Goal: Information Seeking & Learning: Learn about a topic

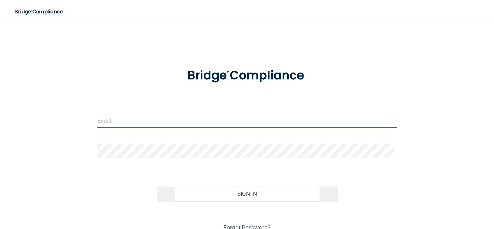
type input "[EMAIL_ADDRESS][DOMAIN_NAME]"
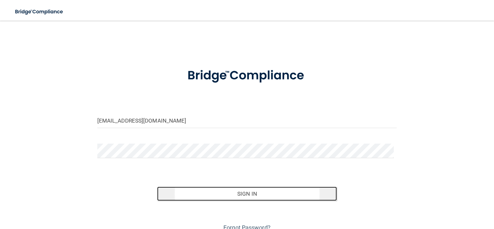
click at [231, 191] on button "Sign In" at bounding box center [247, 194] width 180 height 14
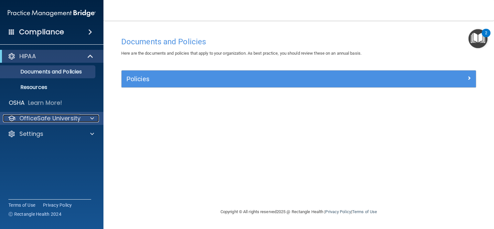
click at [79, 115] on p "OfficeSafe University" at bounding box center [49, 119] width 61 height 8
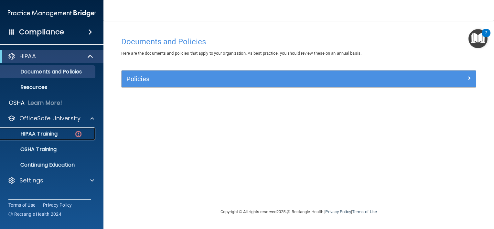
click at [46, 131] on p "HIPAA Training" at bounding box center [30, 134] width 53 height 6
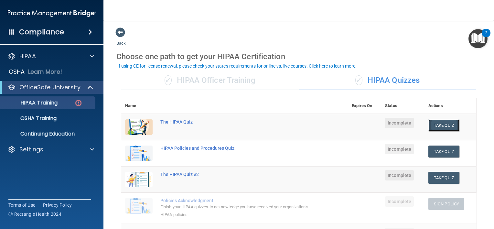
click at [441, 123] on button "Take Quiz" at bounding box center [444, 125] width 31 height 12
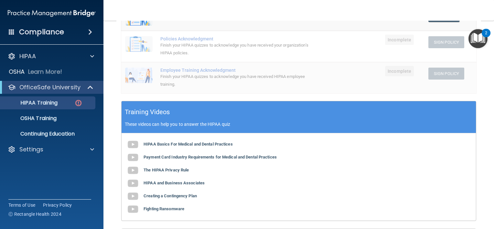
click at [433, 171] on div "HIPAA Basics For Medical and Dental Practices Payment Card Industry Requirement…" at bounding box center [299, 176] width 355 height 87
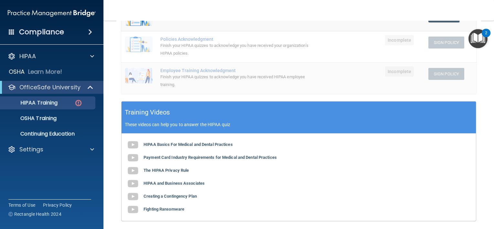
scroll to position [171, 0]
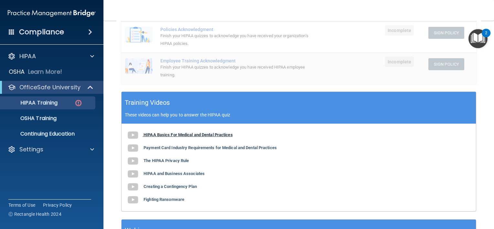
click at [136, 134] on img at bounding box center [133, 135] width 13 height 13
click at [194, 146] on b "Payment Card Industry Requirements for Medical and Dental Practices" at bounding box center [210, 147] width 133 height 5
click at [184, 159] on b "The HIPAA Privacy Rule" at bounding box center [166, 160] width 45 height 5
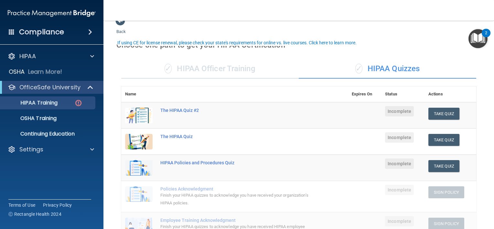
scroll to position [9, 0]
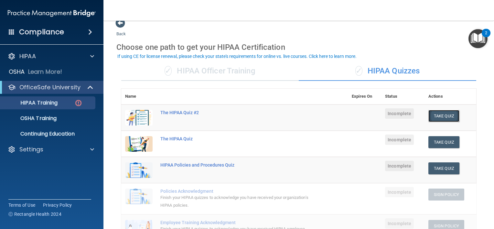
click at [438, 114] on button "Take Quiz" at bounding box center [444, 116] width 31 height 12
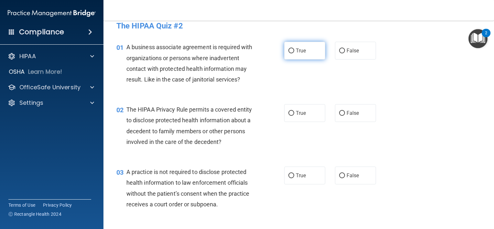
click at [291, 50] on input "True" at bounding box center [292, 51] width 6 height 5
radio input "true"
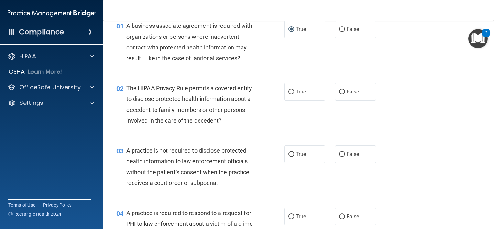
scroll to position [42, 0]
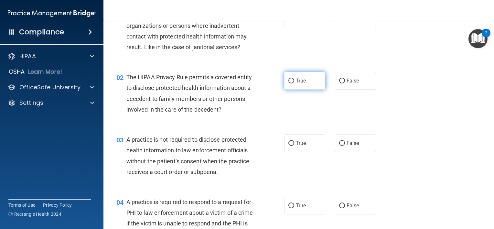
click at [290, 79] on input "True" at bounding box center [292, 81] width 6 height 5
radio input "true"
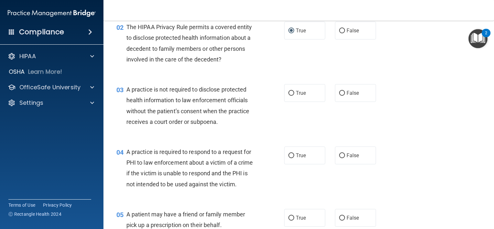
scroll to position [106, 0]
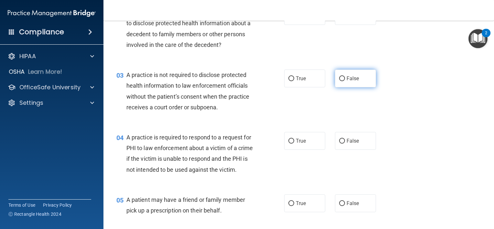
click at [341, 77] on input "False" at bounding box center [342, 78] width 6 height 5
radio input "true"
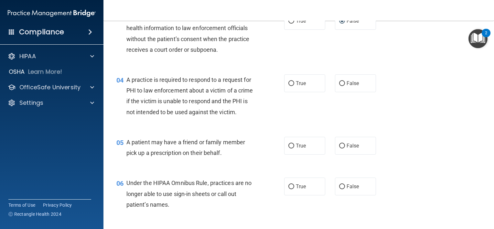
scroll to position [171, 0]
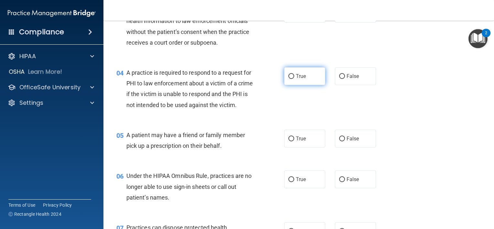
click at [291, 77] on input "True" at bounding box center [292, 76] width 6 height 5
radio input "true"
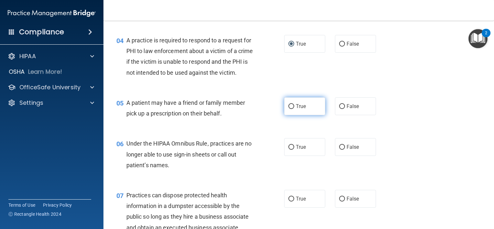
click at [289, 109] on input "True" at bounding box center [292, 106] width 6 height 5
radio input "true"
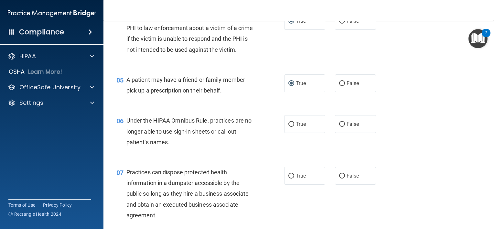
scroll to position [268, 0]
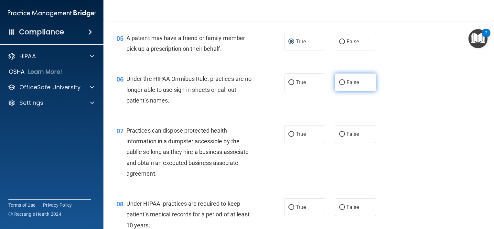
click at [339, 85] on input "False" at bounding box center [342, 82] width 6 height 5
radio input "true"
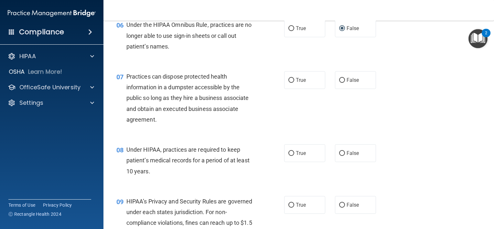
scroll to position [333, 0]
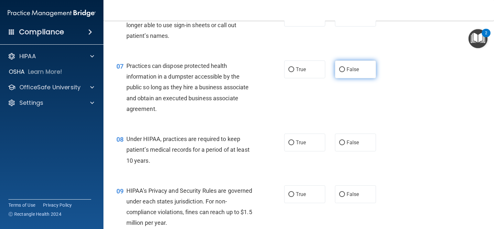
click at [340, 77] on label "False" at bounding box center [355, 70] width 41 height 18
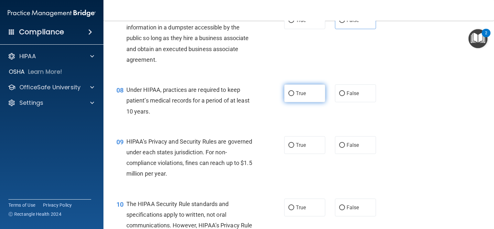
scroll to position [398, 0]
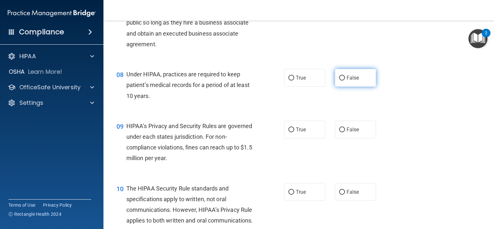
click at [340, 81] on input "False" at bounding box center [342, 78] width 6 height 5
radio input "true"
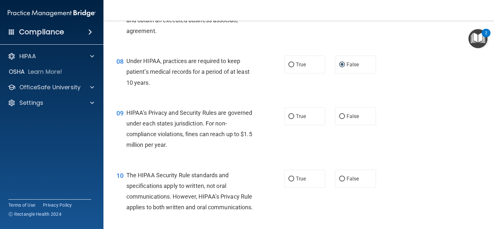
scroll to position [430, 0]
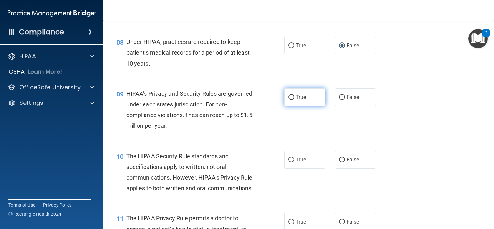
click at [290, 100] on input "True" at bounding box center [292, 97] width 6 height 5
radio input "true"
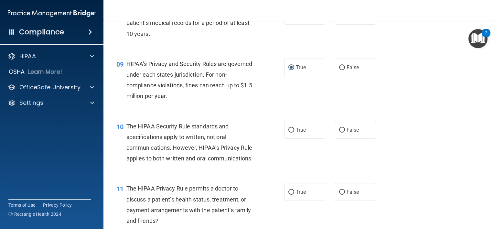
scroll to position [495, 0]
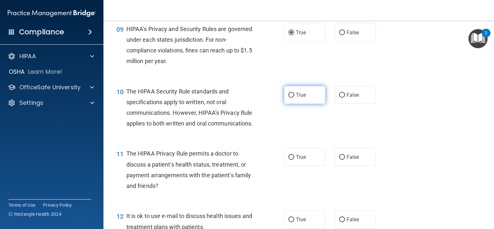
click at [296, 98] on span "True" at bounding box center [301, 95] width 10 height 6
click at [294, 98] on input "True" at bounding box center [292, 95] width 6 height 5
radio input "true"
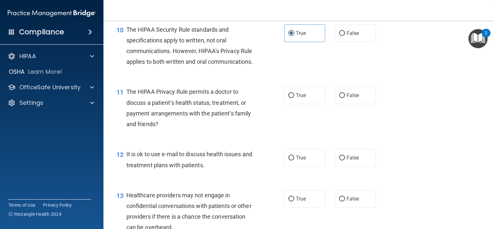
scroll to position [560, 0]
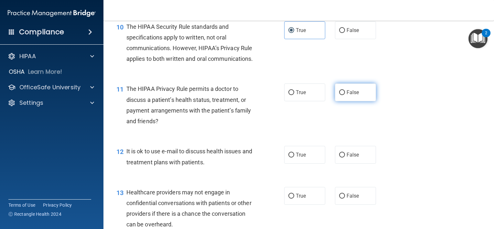
click at [342, 95] on input "False" at bounding box center [342, 92] width 6 height 5
radio input "true"
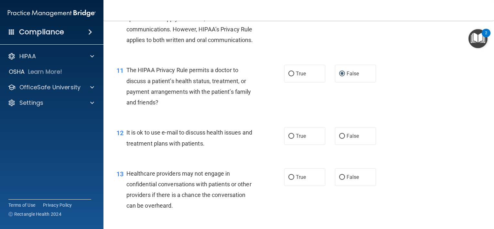
scroll to position [624, 0]
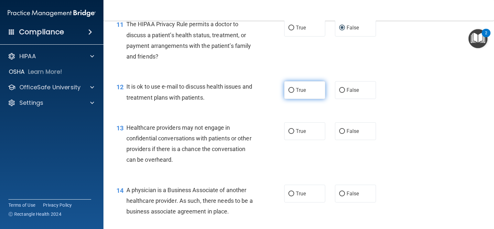
click at [290, 93] on input "True" at bounding box center [292, 90] width 6 height 5
radio input "true"
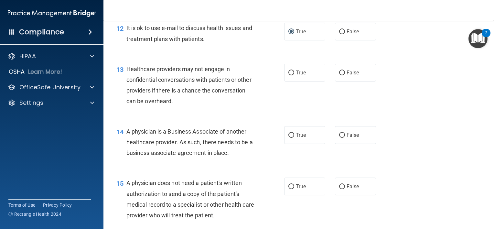
scroll to position [689, 0]
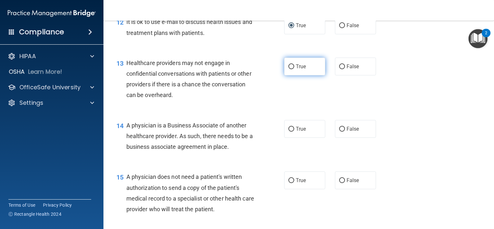
click at [289, 69] on input "True" at bounding box center [292, 66] width 6 height 5
radio input "true"
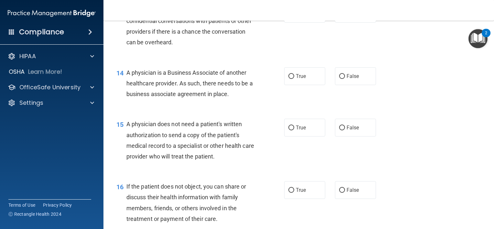
scroll to position [754, 0]
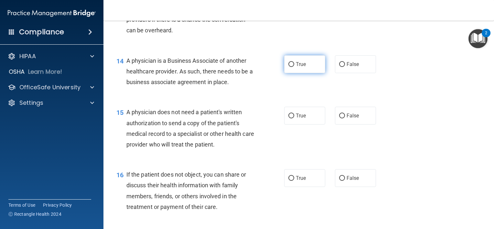
click at [289, 67] on input "True" at bounding box center [292, 64] width 6 height 5
radio input "true"
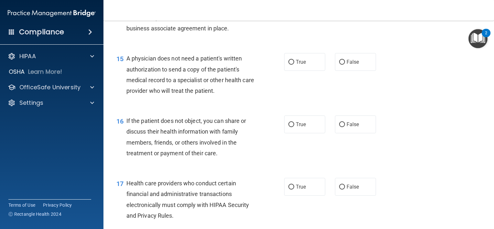
scroll to position [818, 0]
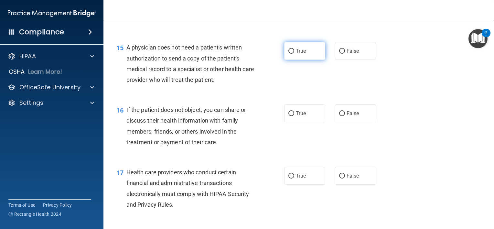
click at [289, 54] on input "True" at bounding box center [292, 51] width 6 height 5
radio input "true"
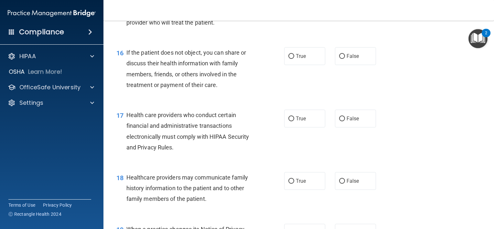
scroll to position [883, 0]
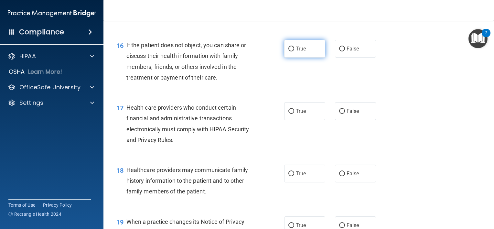
click at [296, 52] on span "True" at bounding box center [301, 49] width 10 height 6
click at [294, 51] on input "True" at bounding box center [292, 49] width 6 height 5
radio input "true"
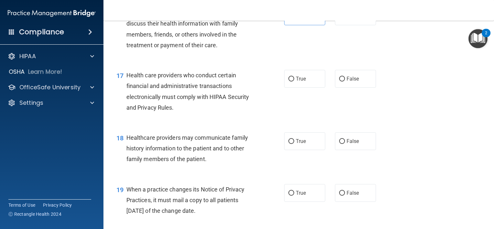
scroll to position [948, 0]
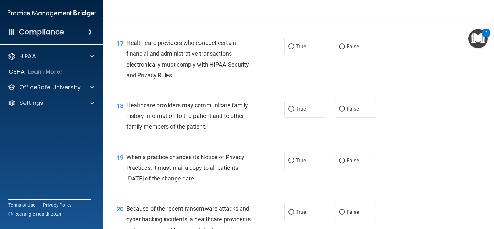
drag, startPoint x: 289, startPoint y: 66, endPoint x: 282, endPoint y: 84, distance: 19.8
click at [289, 49] on input "True" at bounding box center [292, 46] width 6 height 5
radio input "true"
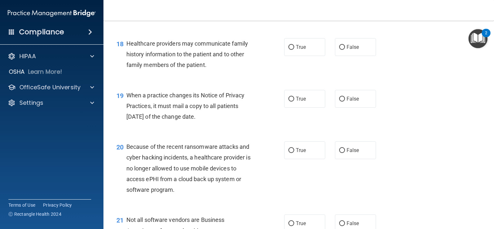
scroll to position [1013, 0]
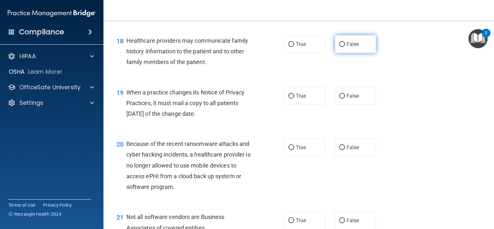
click at [339, 47] on input "False" at bounding box center [342, 44] width 6 height 5
radio input "true"
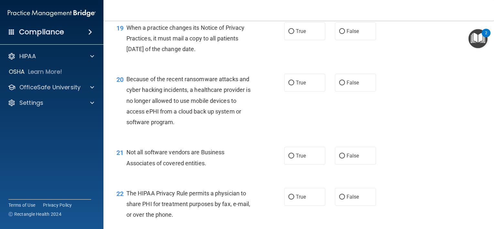
scroll to position [1045, 0]
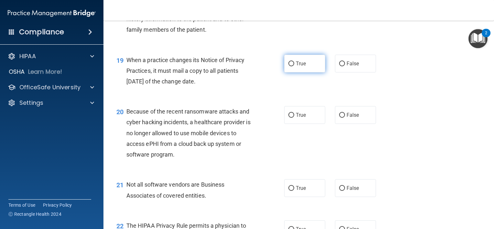
click at [291, 66] on input "True" at bounding box center [292, 63] width 6 height 5
radio input "true"
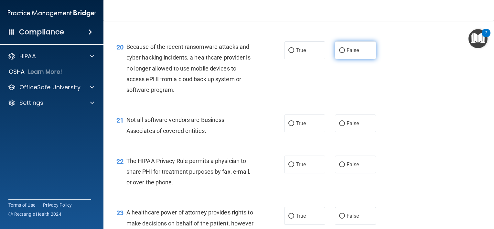
click at [339, 53] on input "False" at bounding box center [342, 50] width 6 height 5
radio input "true"
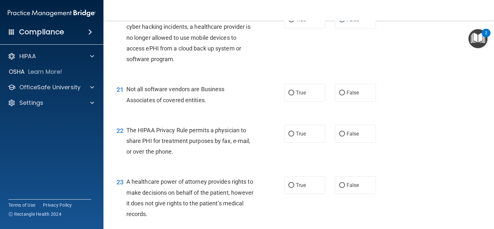
scroll to position [1174, 0]
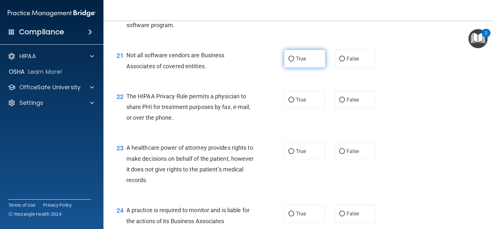
click at [291, 61] on input "True" at bounding box center [292, 59] width 6 height 5
radio input "true"
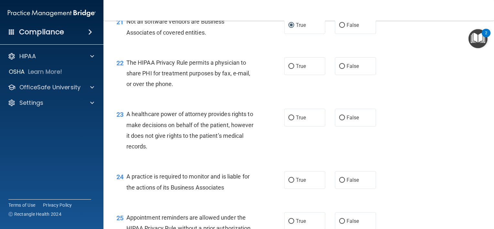
scroll to position [1212, 0]
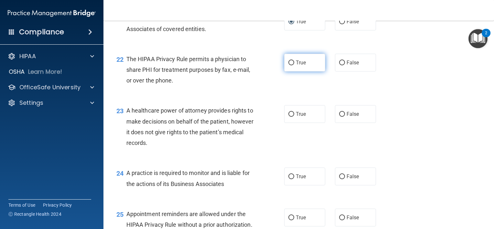
click at [289, 65] on input "True" at bounding box center [292, 63] width 6 height 5
radio input "true"
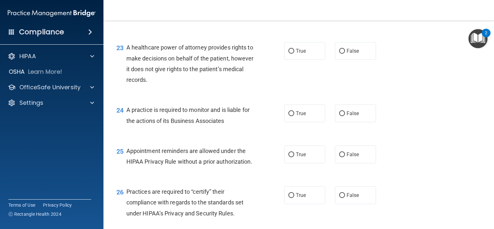
scroll to position [1276, 0]
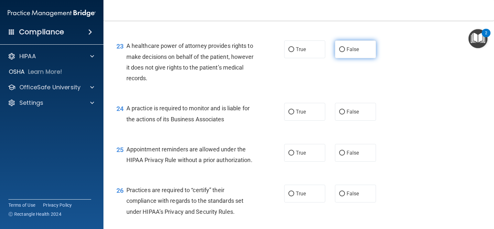
click at [340, 52] on input "False" at bounding box center [342, 49] width 6 height 5
radio input "true"
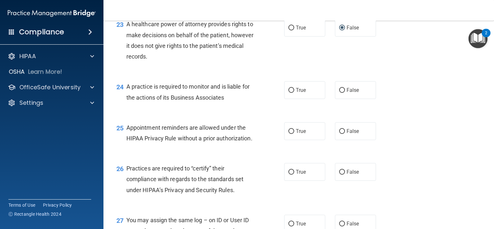
scroll to position [1341, 0]
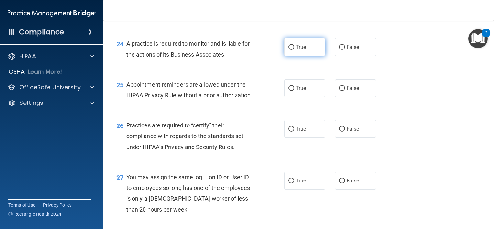
click at [289, 50] on input "True" at bounding box center [292, 47] width 6 height 5
radio input "true"
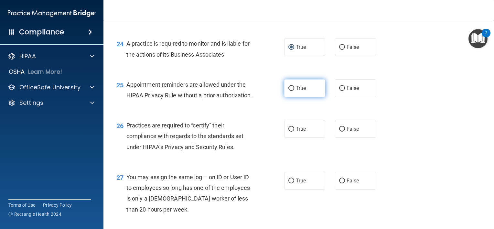
click at [289, 91] on input "True" at bounding box center [292, 88] width 6 height 5
radio input "true"
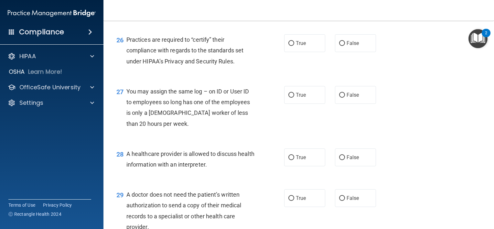
scroll to position [1438, 0]
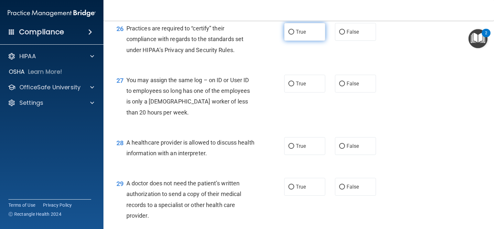
click at [289, 35] on input "True" at bounding box center [292, 32] width 6 height 5
radio input "true"
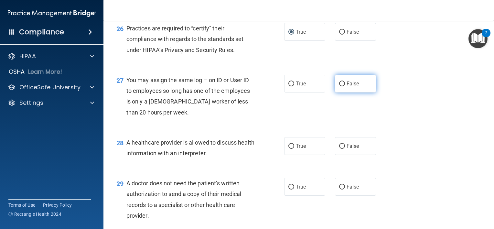
click at [339, 86] on input "False" at bounding box center [342, 84] width 6 height 5
radio input "true"
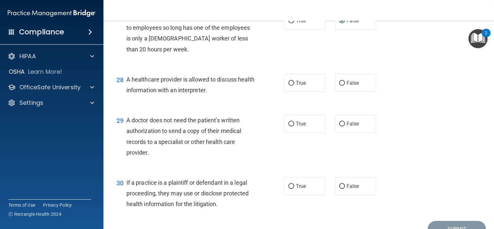
scroll to position [1503, 0]
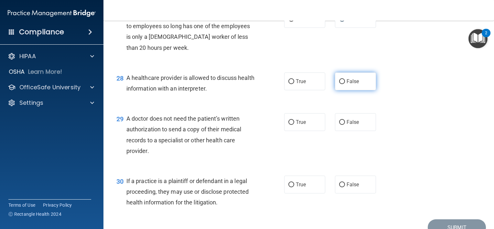
click at [340, 84] on input "False" at bounding box center [342, 81] width 6 height 5
radio input "true"
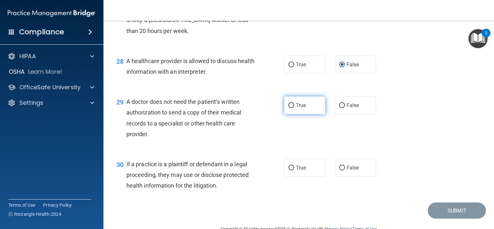
scroll to position [1568, 0]
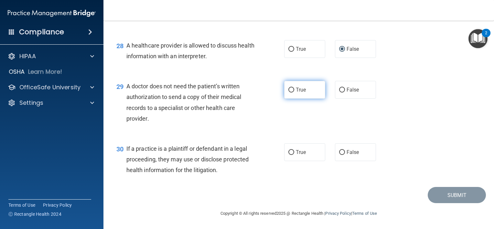
click at [290, 89] on input "True" at bounding box center [292, 90] width 6 height 5
radio input "true"
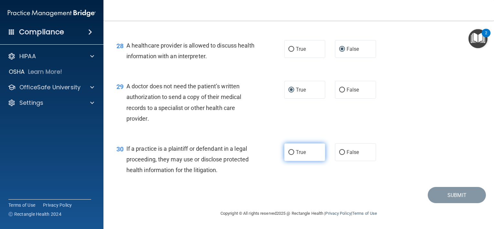
click at [296, 151] on span "True" at bounding box center [301, 152] width 10 height 6
click at [294, 151] on input "True" at bounding box center [292, 152] width 6 height 5
radio input "true"
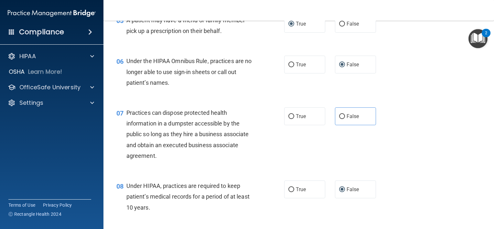
scroll to position [324, 0]
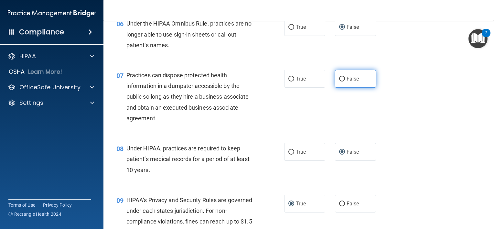
click at [336, 87] on label "False" at bounding box center [355, 79] width 41 height 18
click at [339, 82] on input "False" at bounding box center [342, 79] width 6 height 5
radio input "true"
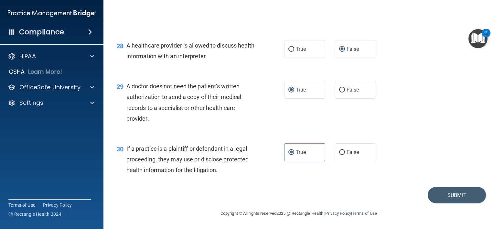
scroll to position [1568, 0]
click at [449, 191] on button "Submit" at bounding box center [457, 195] width 58 height 17
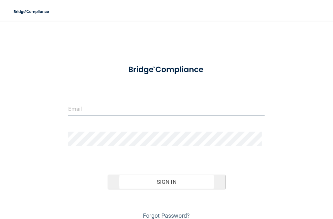
type input "[EMAIL_ADDRESS][DOMAIN_NAME]"
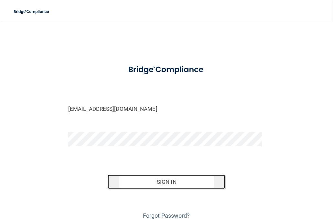
click at [138, 182] on button "Sign In" at bounding box center [167, 182] width 118 height 14
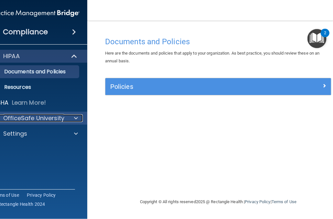
click at [31, 119] on p "OfficeSafe University" at bounding box center [33, 119] width 61 height 8
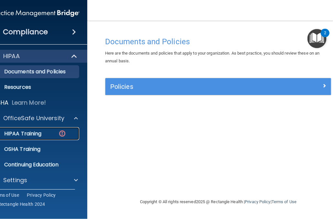
click at [63, 131] on img at bounding box center [62, 134] width 8 height 8
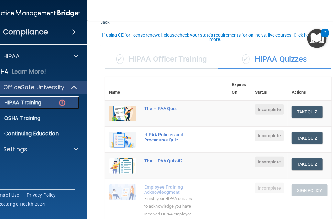
scroll to position [32, 0]
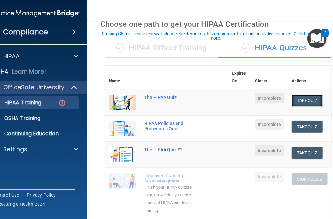
click at [307, 99] on button "Take Quiz" at bounding box center [307, 101] width 31 height 12
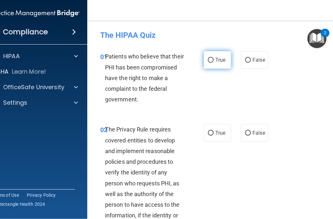
click at [216, 59] on span "True" at bounding box center [221, 60] width 10 height 6
click at [214, 59] on input "True" at bounding box center [211, 60] width 6 height 5
radio input "true"
click at [206, 57] on label "True" at bounding box center [218, 60] width 28 height 18
click at [208, 58] on input "True" at bounding box center [211, 60] width 6 height 5
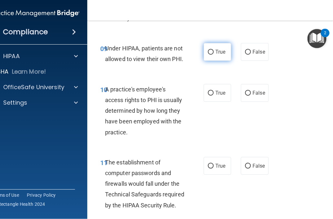
drag, startPoint x: 233, startPoint y: 147, endPoint x: 216, endPoint y: 142, distance: 17.2
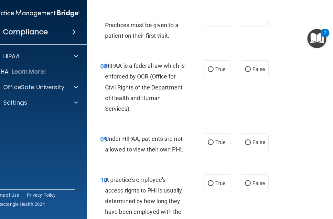
scroll to position [453, 0]
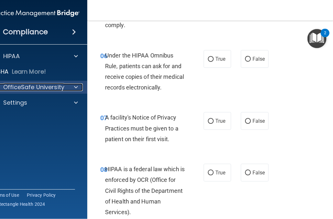
click at [51, 85] on p "OfficeSafe University" at bounding box center [33, 87] width 61 height 8
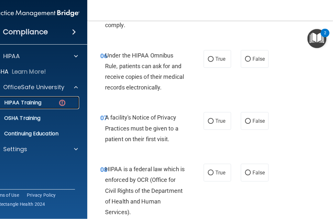
click at [60, 99] on img at bounding box center [62, 103] width 8 height 8
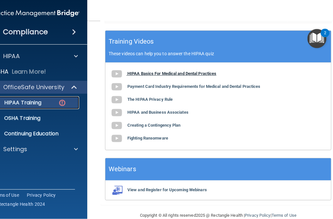
scroll to position [291, 0]
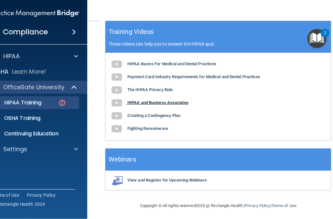
click at [157, 105] on b "HIPAA and Business Associates" at bounding box center [158, 102] width 61 height 5
click at [144, 118] on b "Creating a Contingency Plan" at bounding box center [154, 115] width 53 height 5
click at [139, 131] on b "Fighting Ransomware" at bounding box center [148, 128] width 41 height 5
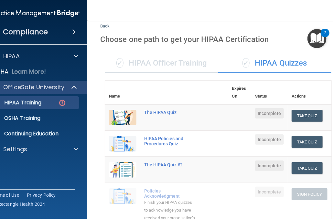
scroll to position [0, 0]
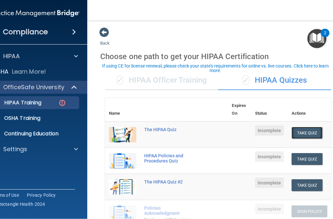
click at [297, 129] on button "Take Quiz" at bounding box center [307, 133] width 31 height 12
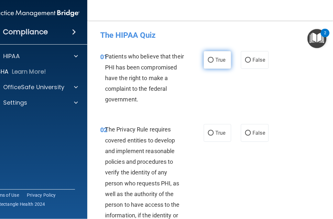
click at [210, 58] on input "True" at bounding box center [211, 60] width 6 height 5
radio input "true"
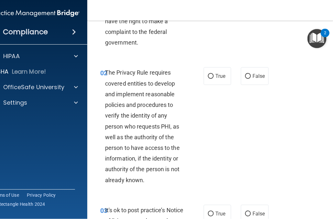
scroll to position [65, 0]
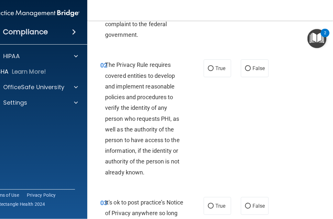
click at [185, 93] on div "The Privacy Rule requires covered entities to develop and implement reasonable …" at bounding box center [147, 119] width 85 height 118
drag, startPoint x: 185, startPoint y: 93, endPoint x: 197, endPoint y: 79, distance: 18.6
click at [197, 79] on div "02 The Privacy Rule requires covered entities to develop and implement reasonab…" at bounding box center [152, 120] width 123 height 121
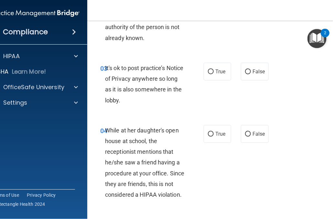
scroll to position [227, 0]
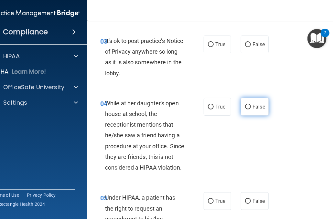
click at [247, 106] on input "False" at bounding box center [248, 107] width 6 height 5
radio input "true"
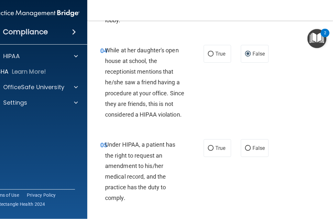
scroll to position [291, 0]
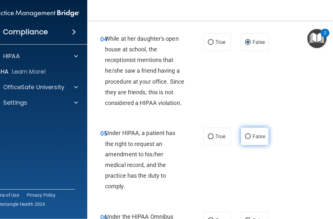
click at [247, 135] on input "False" at bounding box center [248, 137] width 6 height 5
radio input "true"
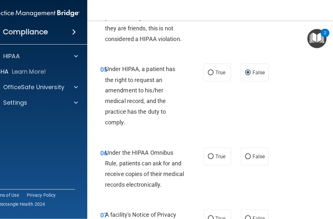
scroll to position [356, 0]
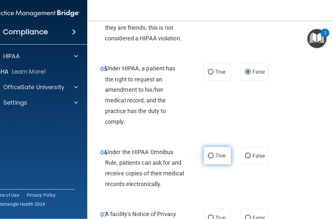
click at [212, 154] on label "True" at bounding box center [218, 156] width 28 height 18
click at [212, 154] on input "True" at bounding box center [211, 156] width 6 height 5
radio input "true"
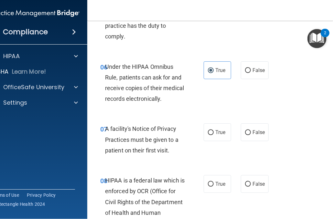
scroll to position [453, 0]
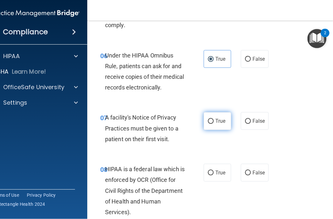
click at [208, 122] on input "True" at bounding box center [211, 121] width 6 height 5
radio input "true"
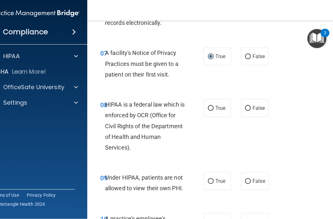
scroll to position [550, 0]
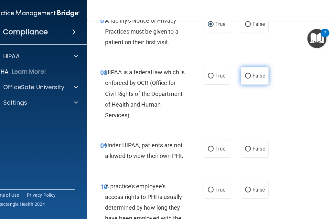
click at [247, 75] on input "False" at bounding box center [248, 76] width 6 height 5
radio input "true"
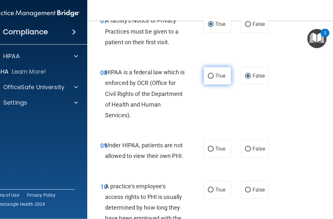
click at [208, 74] on input "True" at bounding box center [211, 76] width 6 height 5
radio input "true"
radio input "false"
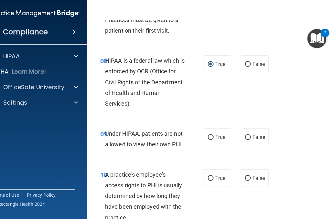
scroll to position [582, 0]
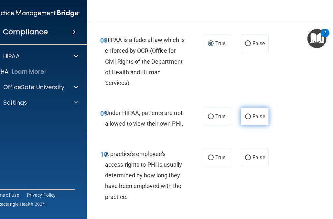
click at [249, 116] on label "False" at bounding box center [255, 117] width 28 height 18
click at [249, 116] on input "False" at bounding box center [248, 117] width 6 height 5
radio input "true"
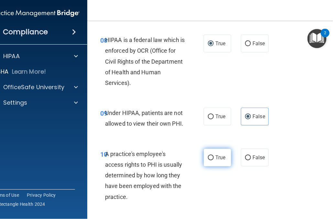
scroll to position [615, 0]
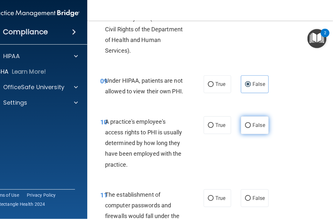
click at [246, 127] on input "False" at bounding box center [248, 125] width 6 height 5
radio input "true"
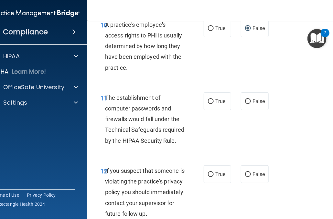
scroll to position [744, 0]
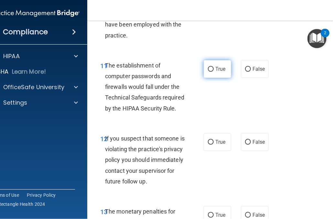
click at [209, 67] on input "True" at bounding box center [211, 69] width 6 height 5
radio input "true"
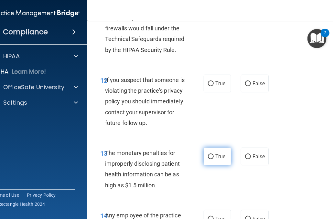
scroll to position [809, 0]
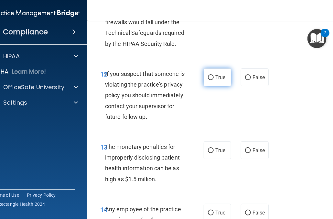
click at [205, 76] on label "True" at bounding box center [218, 78] width 28 height 18
click at [208, 76] on input "True" at bounding box center [211, 77] width 6 height 5
radio input "true"
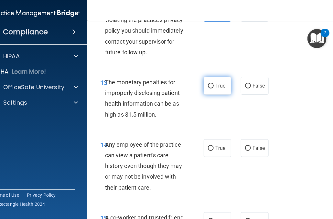
click at [208, 89] on input "True" at bounding box center [211, 86] width 6 height 5
radio input "true"
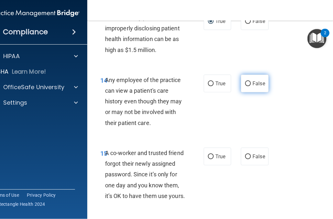
click at [248, 86] on input "False" at bounding box center [248, 84] width 6 height 5
radio input "true"
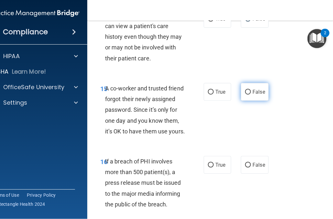
click at [245, 95] on input "False" at bounding box center [248, 92] width 6 height 5
radio input "true"
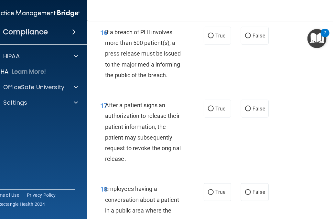
scroll to position [1100, 0]
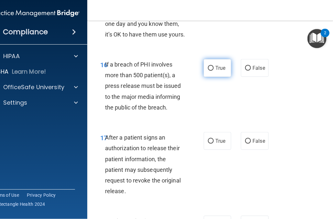
click at [216, 71] on span "True" at bounding box center [221, 68] width 10 height 6
click at [214, 71] on input "True" at bounding box center [211, 68] width 6 height 5
radio input "true"
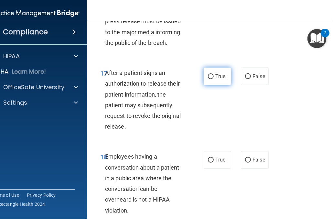
click at [216, 80] on span "True" at bounding box center [221, 76] width 10 height 6
click at [214, 79] on input "True" at bounding box center [211, 76] width 6 height 5
radio input "true"
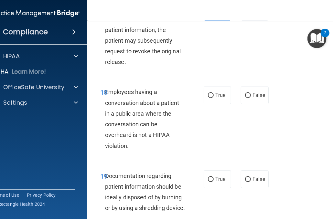
scroll to position [1262, 0]
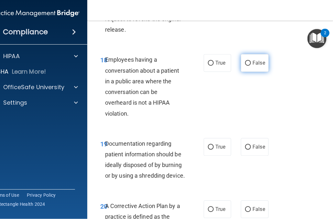
click at [247, 66] on input "False" at bounding box center [248, 63] width 6 height 5
radio input "true"
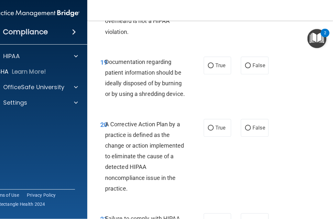
scroll to position [1359, 0]
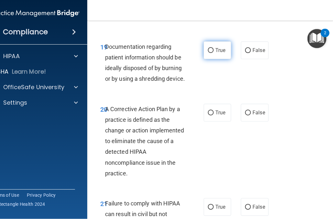
click at [208, 53] on input "True" at bounding box center [211, 50] width 6 height 5
radio input "true"
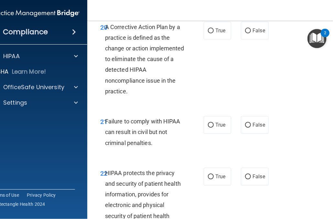
scroll to position [1456, 0]
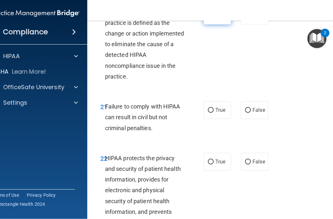
click at [216, 19] on span "True" at bounding box center [221, 16] width 10 height 6
click at [214, 18] on input "True" at bounding box center [211, 16] width 6 height 5
radio input "true"
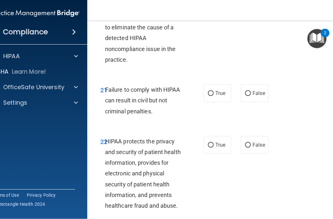
scroll to position [1489, 0]
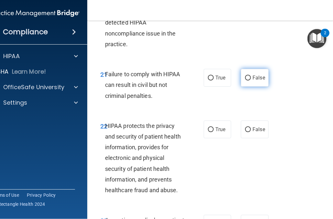
click at [246, 81] on input "False" at bounding box center [248, 78] width 6 height 5
radio input "true"
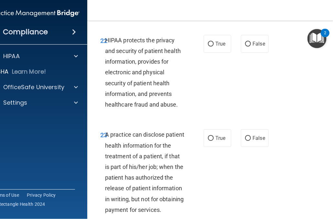
scroll to position [1586, 0]
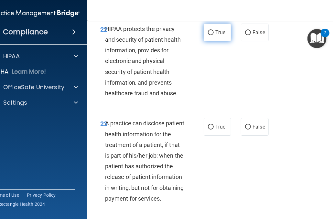
click at [212, 41] on label "True" at bounding box center [218, 33] width 28 height 18
click at [212, 35] on input "True" at bounding box center [211, 32] width 6 height 5
radio input "true"
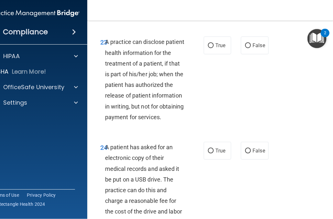
scroll to position [1683, 0]
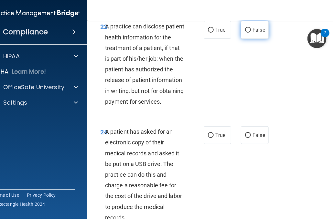
click at [245, 33] on input "False" at bounding box center [248, 30] width 6 height 5
radio input "true"
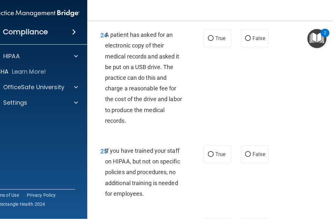
scroll to position [1812, 0]
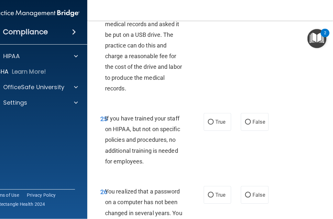
click at [224, 15] on label "True" at bounding box center [218, 6] width 28 height 18
click at [214, 9] on input "True" at bounding box center [211, 6] width 6 height 5
radio input "true"
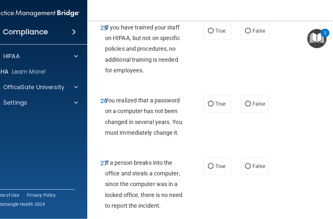
scroll to position [1909, 0]
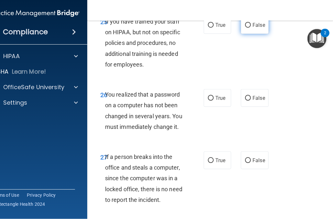
click at [241, 34] on label "False" at bounding box center [255, 25] width 28 height 18
click at [245, 28] on input "False" at bounding box center [248, 25] width 6 height 5
radio input "true"
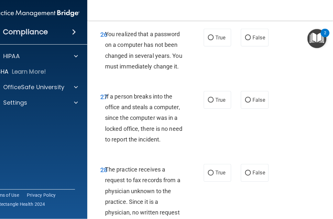
scroll to position [1974, 0]
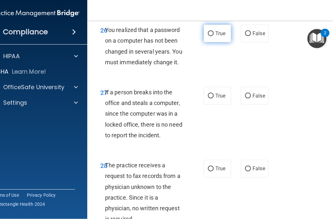
click at [212, 42] on label "True" at bounding box center [218, 34] width 28 height 18
click at [212, 36] on input "True" at bounding box center [211, 33] width 6 height 5
radio input "true"
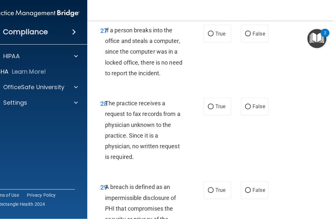
scroll to position [2039, 0]
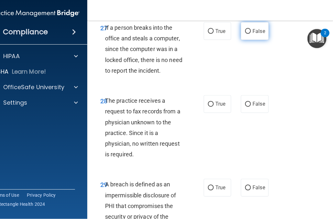
click at [246, 34] on input "False" at bounding box center [248, 31] width 6 height 5
radio input "true"
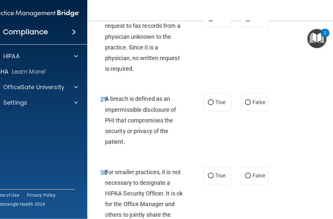
scroll to position [2136, 0]
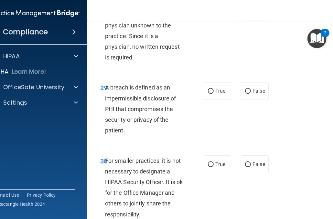
click at [246, 10] on input "False" at bounding box center [248, 7] width 6 height 5
radio input "true"
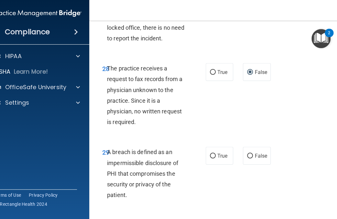
scroll to position [2039, 0]
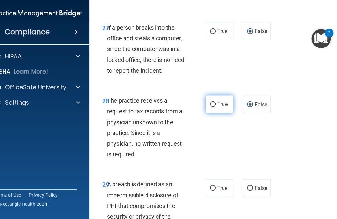
click at [211, 107] on input "True" at bounding box center [213, 104] width 6 height 5
radio input "true"
radio input "false"
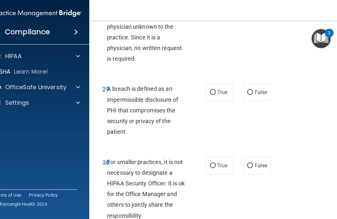
scroll to position [2136, 0]
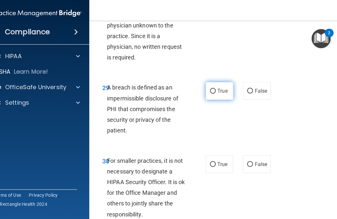
click at [210, 94] on input "True" at bounding box center [213, 91] width 6 height 5
radio input "true"
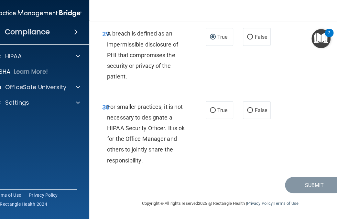
scroll to position [2233, 0]
click at [247, 110] on input "False" at bounding box center [250, 110] width 6 height 5
radio input "true"
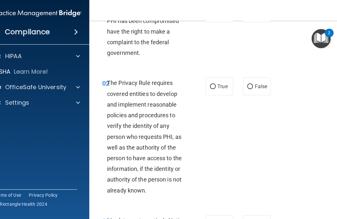
scroll to position [65, 0]
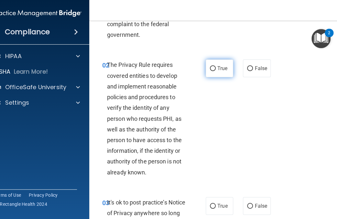
click at [210, 66] on input "True" at bounding box center [213, 68] width 6 height 5
radio input "true"
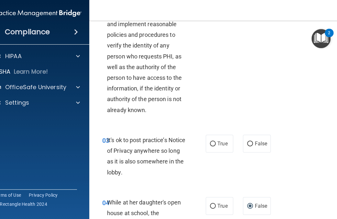
scroll to position [129, 0]
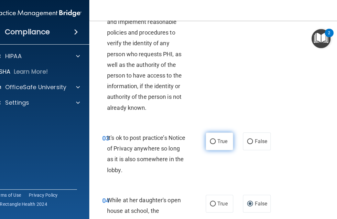
click at [211, 140] on input "True" at bounding box center [213, 141] width 6 height 5
radio input "true"
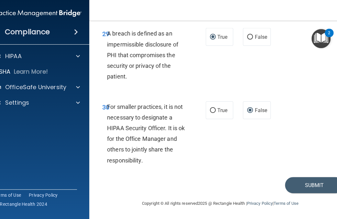
scroll to position [2233, 0]
click at [306, 185] on button "Submit" at bounding box center [314, 185] width 58 height 17
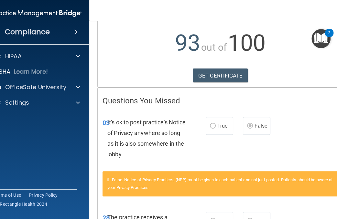
scroll to position [97, 0]
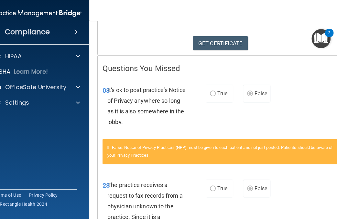
click at [285, 101] on div "03 It's ok to post practice’s Notice of Privacy anywhere so long as it is also …" at bounding box center [220, 108] width 245 height 62
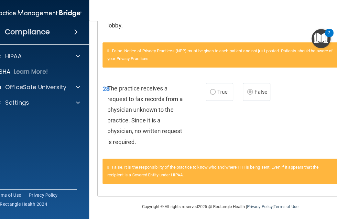
scroll to position [194, 0]
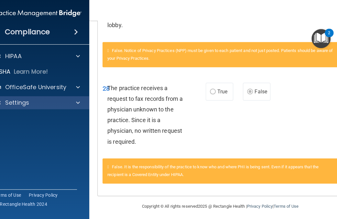
click at [289, 187] on div "False. It is the responsibility of the practice to know who and where PHI is be…" at bounding box center [220, 175] width 245 height 33
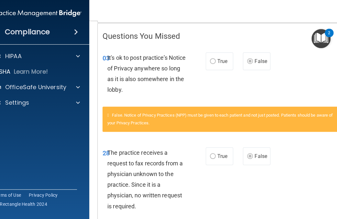
scroll to position [196, 0]
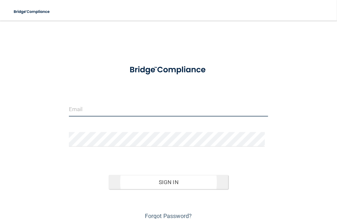
type input "[EMAIL_ADDRESS][DOMAIN_NAME]"
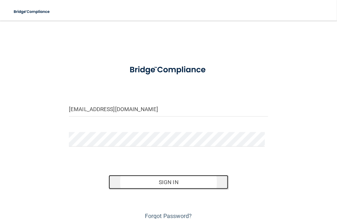
click at [164, 180] on button "Sign In" at bounding box center [168, 182] width 119 height 14
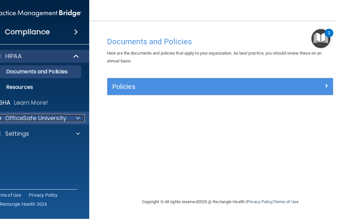
click at [46, 117] on p "OfficeSafe University" at bounding box center [35, 119] width 61 height 8
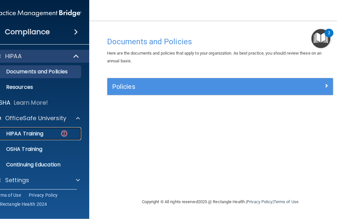
drag, startPoint x: 35, startPoint y: 131, endPoint x: 103, endPoint y: 125, distance: 68.3
click at [35, 131] on p "HIPAA Training" at bounding box center [16, 134] width 53 height 6
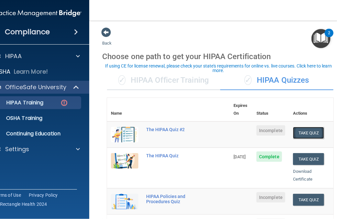
click at [309, 127] on button "Take Quiz" at bounding box center [308, 133] width 31 height 12
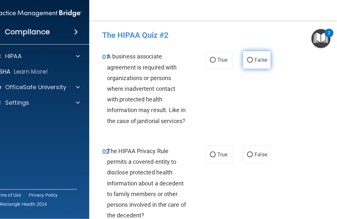
click at [250, 57] on label "False" at bounding box center [257, 60] width 28 height 18
click at [250, 58] on input "False" at bounding box center [250, 60] width 6 height 5
radio input "true"
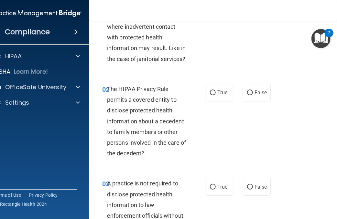
scroll to position [65, 0]
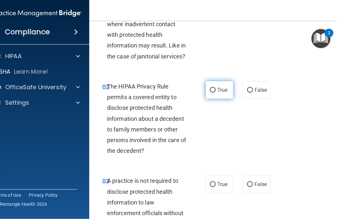
click at [211, 88] on input "True" at bounding box center [213, 90] width 6 height 5
radio input "true"
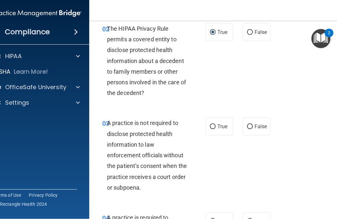
scroll to position [129, 0]
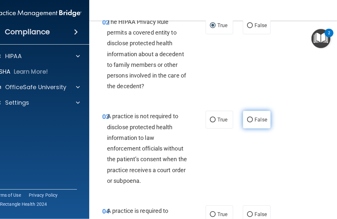
click at [249, 118] on input "False" at bounding box center [250, 120] width 6 height 5
radio input "true"
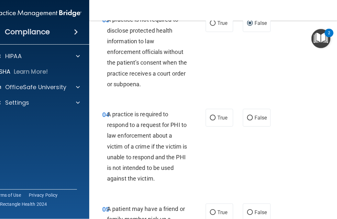
scroll to position [227, 0]
click at [210, 116] on input "True" at bounding box center [213, 118] width 6 height 5
radio input "true"
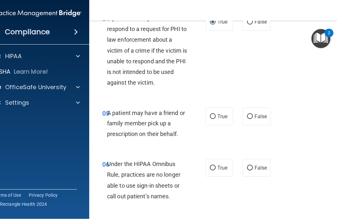
scroll to position [324, 0]
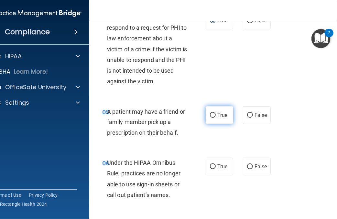
click at [212, 113] on input "True" at bounding box center [213, 115] width 6 height 5
radio input "true"
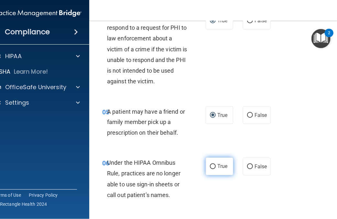
click at [218, 166] on span "True" at bounding box center [222, 167] width 10 height 6
click at [216, 166] on input "True" at bounding box center [213, 167] width 6 height 5
radio input "true"
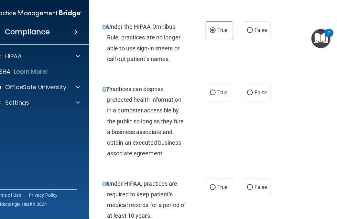
scroll to position [485, 0]
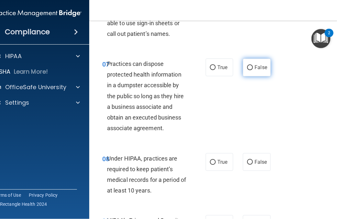
click at [258, 67] on span "False" at bounding box center [261, 67] width 13 height 6
click at [253, 67] on input "False" at bounding box center [250, 67] width 6 height 5
radio input "true"
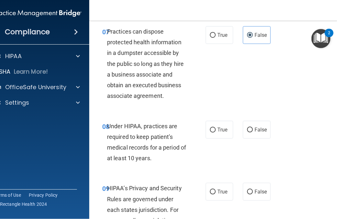
scroll to position [582, 0]
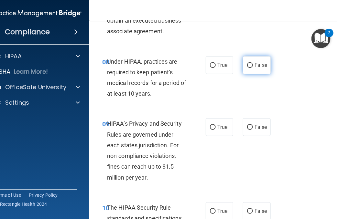
click at [250, 65] on input "False" at bounding box center [250, 65] width 6 height 5
radio input "true"
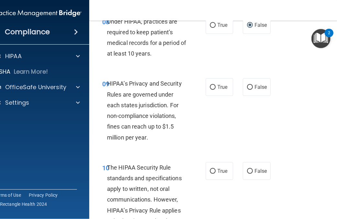
scroll to position [647, 0]
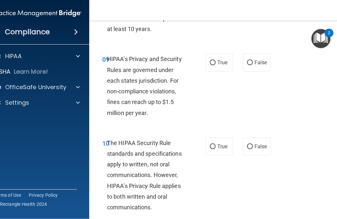
drag, startPoint x: 212, startPoint y: 63, endPoint x: 210, endPoint y: 75, distance: 12.1
click at [212, 63] on input "True" at bounding box center [213, 63] width 6 height 5
radio input "true"
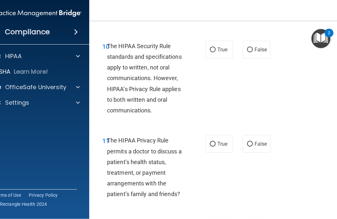
scroll to position [712, 0]
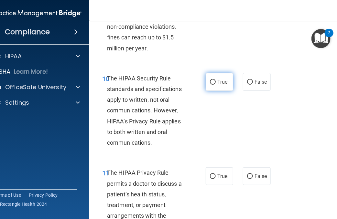
click at [217, 79] on span "True" at bounding box center [222, 82] width 10 height 6
click at [216, 80] on input "True" at bounding box center [213, 82] width 6 height 5
radio input "true"
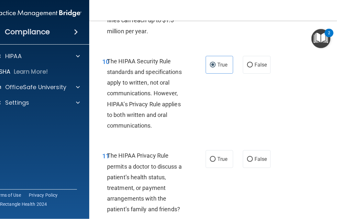
scroll to position [777, 0]
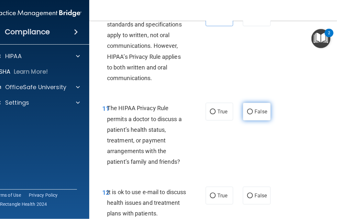
click at [249, 112] on input "False" at bounding box center [250, 112] width 6 height 5
radio input "true"
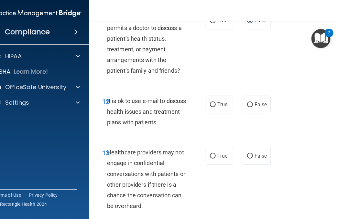
scroll to position [874, 0]
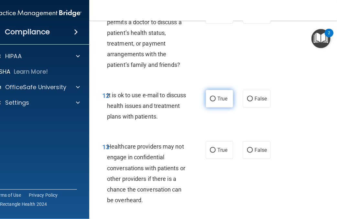
click at [219, 100] on span "True" at bounding box center [222, 99] width 10 height 6
click at [216, 100] on input "True" at bounding box center [213, 99] width 6 height 5
radio input "true"
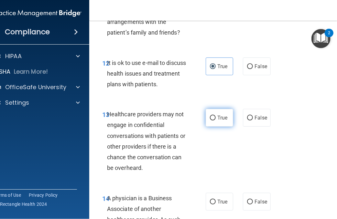
click at [212, 117] on input "True" at bounding box center [213, 118] width 6 height 5
radio input "true"
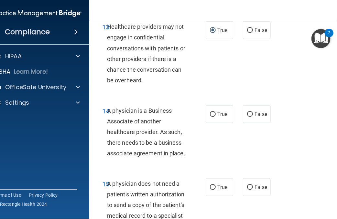
scroll to position [1003, 0]
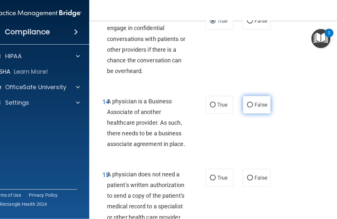
click at [255, 103] on span "False" at bounding box center [261, 105] width 13 height 6
click at [253, 103] on input "False" at bounding box center [250, 105] width 6 height 5
radio input "true"
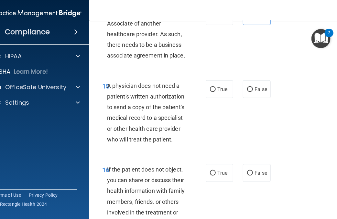
scroll to position [1100, 0]
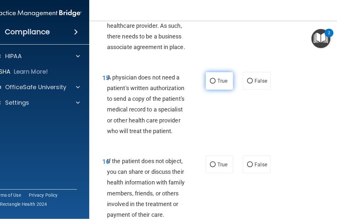
click at [217, 79] on span "True" at bounding box center [222, 81] width 10 height 6
click at [215, 79] on input "True" at bounding box center [213, 81] width 6 height 5
radio input "true"
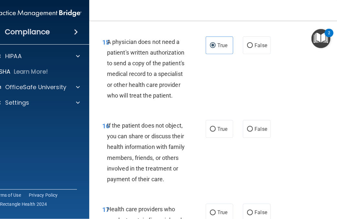
scroll to position [1165, 0]
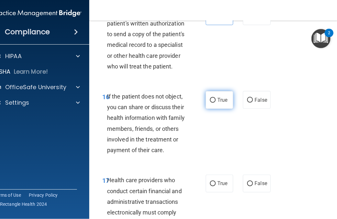
click at [211, 95] on label "True" at bounding box center [220, 100] width 28 height 18
click at [211, 98] on input "True" at bounding box center [213, 100] width 6 height 5
radio input "true"
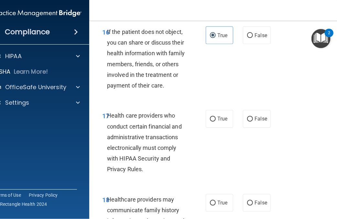
scroll to position [1262, 0]
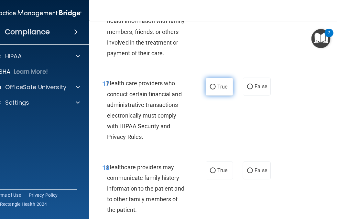
click at [217, 88] on span "True" at bounding box center [222, 87] width 10 height 6
click at [216, 88] on input "True" at bounding box center [213, 87] width 6 height 5
radio input "true"
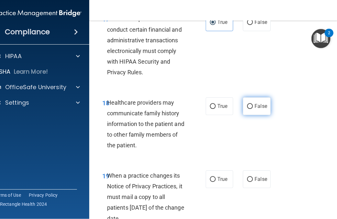
click at [257, 104] on span "False" at bounding box center [261, 106] width 13 height 6
click at [253, 104] on input "False" at bounding box center [250, 106] width 6 height 5
radio input "true"
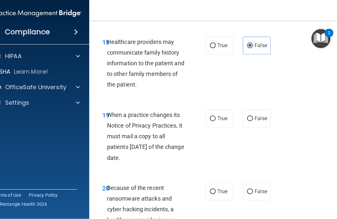
scroll to position [1392, 0]
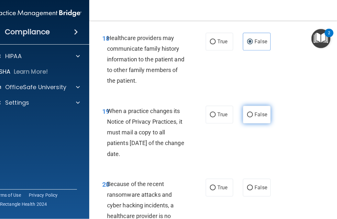
click at [250, 114] on input "False" at bounding box center [250, 115] width 6 height 5
radio input "true"
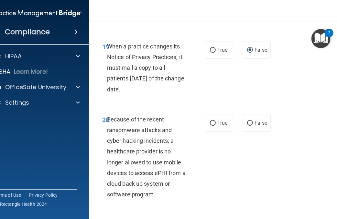
scroll to position [1489, 0]
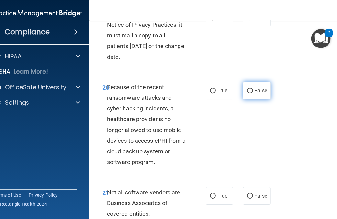
click at [248, 89] on input "False" at bounding box center [250, 91] width 6 height 5
radio input "true"
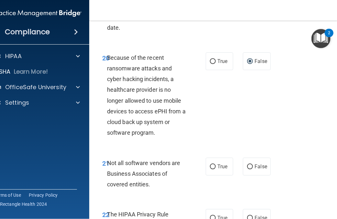
scroll to position [1553, 0]
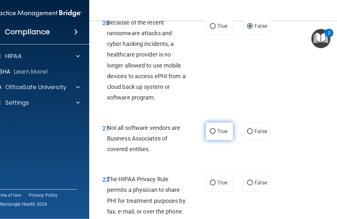
click at [210, 131] on input "True" at bounding box center [213, 131] width 6 height 5
radio input "true"
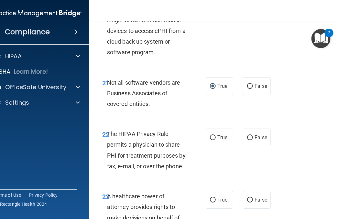
scroll to position [1618, 0]
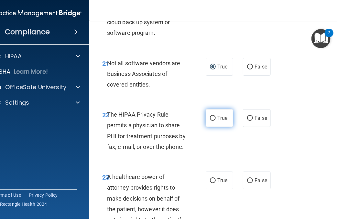
click at [219, 117] on span "True" at bounding box center [222, 118] width 10 height 6
click at [216, 117] on input "True" at bounding box center [213, 118] width 6 height 5
radio input "true"
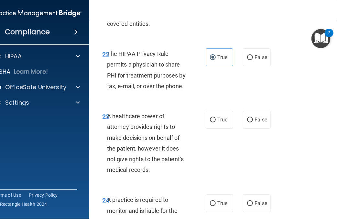
scroll to position [1683, 0]
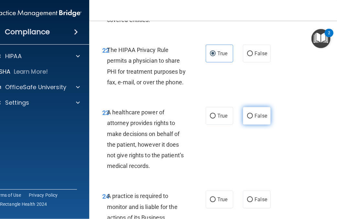
click at [250, 114] on input "False" at bounding box center [250, 116] width 6 height 5
radio input "true"
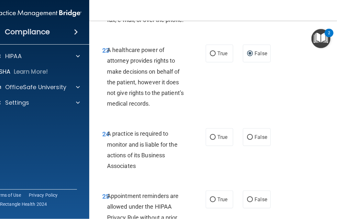
scroll to position [1747, 0]
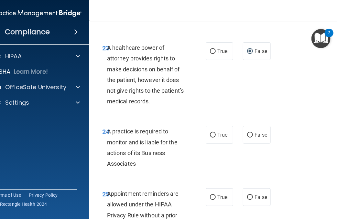
drag, startPoint x: 250, startPoint y: 133, endPoint x: 241, endPoint y: 150, distance: 19.4
click at [250, 133] on input "False" at bounding box center [250, 135] width 6 height 5
radio input "true"
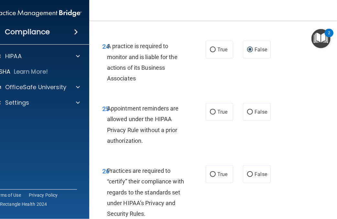
scroll to position [1845, 0]
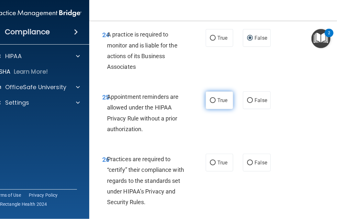
click at [212, 100] on input "True" at bounding box center [213, 100] width 6 height 5
radio input "true"
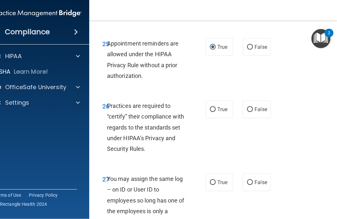
scroll to position [1909, 0]
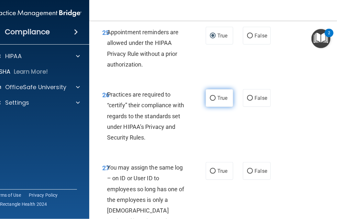
click at [214, 97] on label "True" at bounding box center [220, 98] width 28 height 18
click at [214, 97] on input "True" at bounding box center [213, 98] width 6 height 5
radio input "true"
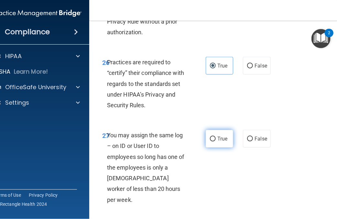
scroll to position [1974, 0]
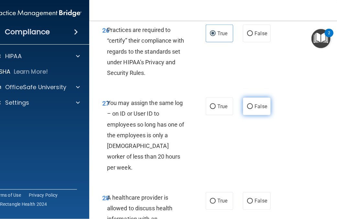
click at [247, 105] on input "False" at bounding box center [250, 107] width 6 height 5
radio input "true"
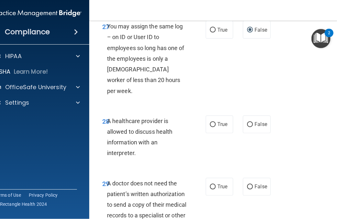
scroll to position [2071, 0]
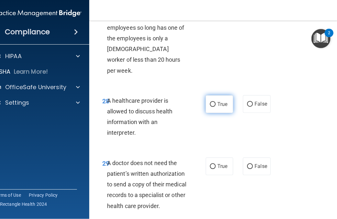
click at [210, 102] on input "True" at bounding box center [213, 104] width 6 height 5
radio input "true"
click at [211, 95] on label "True" at bounding box center [220, 104] width 28 height 18
drag, startPoint x: 212, startPoint y: 92, endPoint x: 251, endPoint y: 94, distance: 38.6
click at [250, 95] on label "False" at bounding box center [257, 104] width 28 height 18
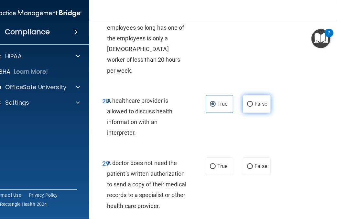
click at [250, 102] on input "False" at bounding box center [250, 104] width 6 height 5
radio input "true"
click at [210, 102] on input "True" at bounding box center [213, 104] width 6 height 5
radio input "true"
radio input "false"
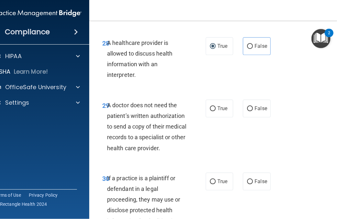
scroll to position [2136, 0]
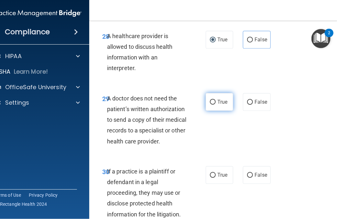
click at [212, 100] on input "True" at bounding box center [213, 102] width 6 height 5
radio input "true"
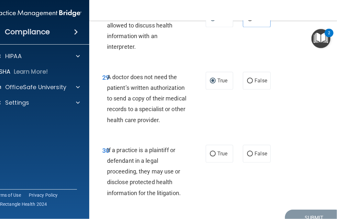
scroll to position [2168, 0]
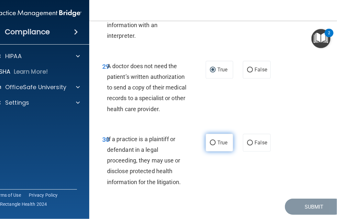
click at [211, 141] on input "True" at bounding box center [213, 143] width 6 height 5
radio input "true"
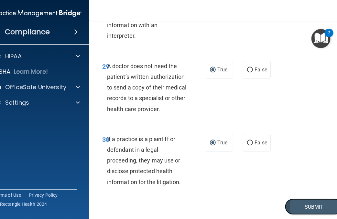
click at [309, 199] on button "Submit" at bounding box center [314, 207] width 58 height 17
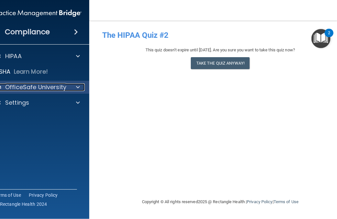
click at [60, 86] on p "OfficeSafe University" at bounding box center [35, 87] width 61 height 8
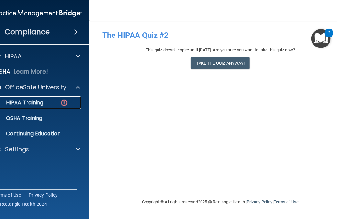
click at [65, 100] on img at bounding box center [64, 103] width 8 height 8
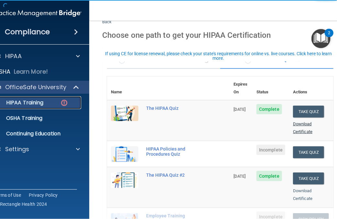
scroll to position [32, 0]
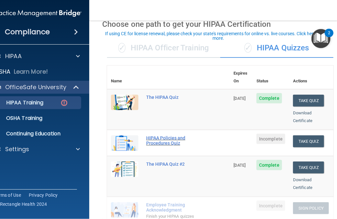
click at [157, 136] on div "HIPAA Policies and Procedures Quiz" at bounding box center [171, 141] width 51 height 10
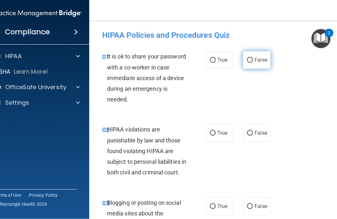
click at [248, 59] on input "False" at bounding box center [250, 60] width 6 height 5
radio input "true"
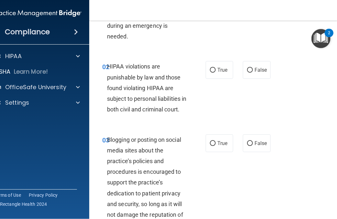
scroll to position [65, 0]
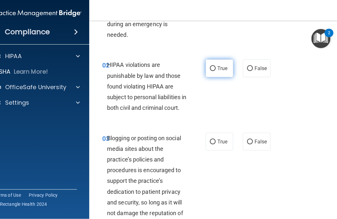
drag, startPoint x: 219, startPoint y: 66, endPoint x: 220, endPoint y: 70, distance: 3.5
click at [218, 69] on span "True" at bounding box center [222, 68] width 10 height 6
click at [216, 69] on input "True" at bounding box center [213, 68] width 6 height 5
radio input "true"
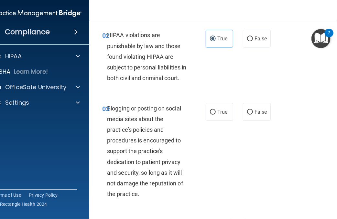
scroll to position [129, 0]
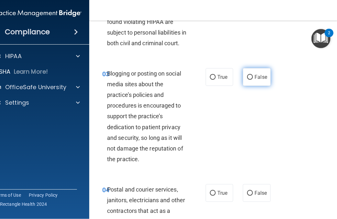
click at [255, 80] on span "False" at bounding box center [261, 77] width 13 height 6
click at [252, 80] on input "False" at bounding box center [250, 77] width 6 height 5
radio input "true"
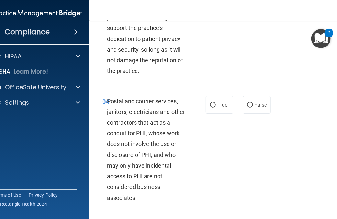
scroll to position [259, 0]
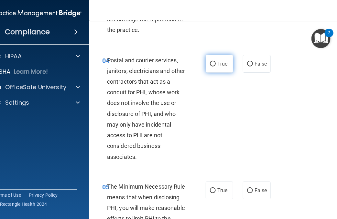
click at [213, 72] on label "True" at bounding box center [220, 64] width 28 height 18
click at [211, 67] on input "True" at bounding box center [213, 64] width 6 height 5
radio input "true"
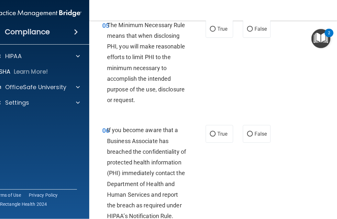
scroll to position [388, 0]
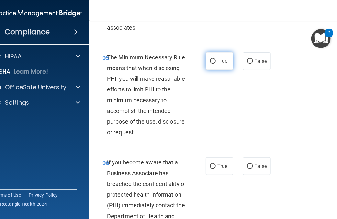
click at [211, 64] on input "True" at bounding box center [213, 61] width 6 height 5
radio input "true"
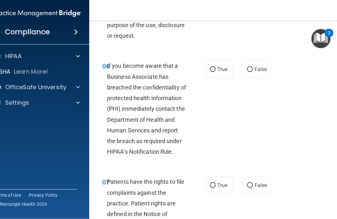
scroll to position [518, 0]
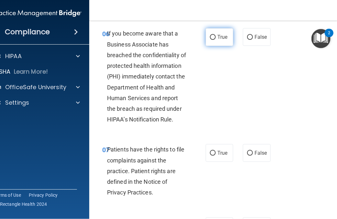
click at [211, 40] on input "True" at bounding box center [213, 37] width 6 height 5
radio input "true"
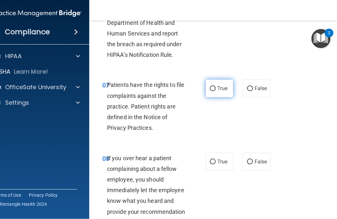
click at [210, 91] on input "True" at bounding box center [213, 88] width 6 height 5
radio input "true"
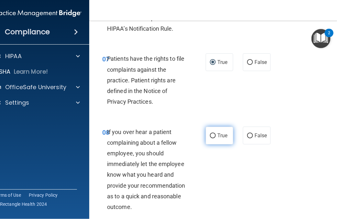
scroll to position [647, 0]
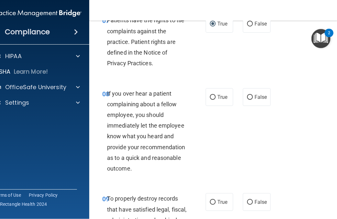
drag, startPoint x: 251, startPoint y: 106, endPoint x: 242, endPoint y: 117, distance: 13.9
click at [251, 106] on label "False" at bounding box center [257, 97] width 28 height 18
click at [251, 100] on input "False" at bounding box center [250, 97] width 6 height 5
radio input "true"
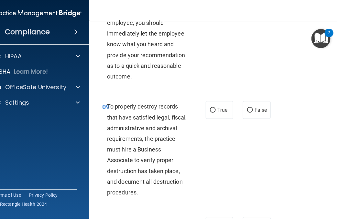
scroll to position [744, 0]
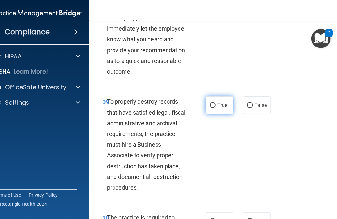
click at [214, 114] on label "True" at bounding box center [220, 105] width 28 height 18
click at [214, 108] on input "True" at bounding box center [213, 105] width 6 height 5
radio input "true"
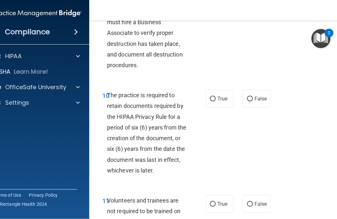
scroll to position [874, 0]
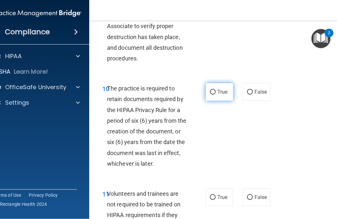
click at [214, 101] on label "True" at bounding box center [220, 92] width 28 height 18
click at [214, 95] on input "True" at bounding box center [213, 92] width 6 height 5
radio input "true"
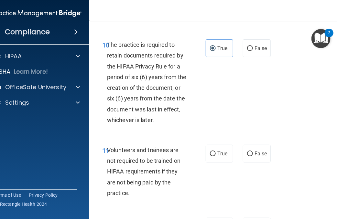
scroll to position [971, 0]
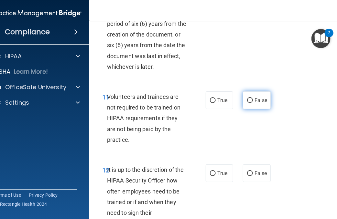
click at [255, 104] on span "False" at bounding box center [261, 100] width 13 height 6
click at [253, 103] on input "False" at bounding box center [250, 100] width 6 height 5
radio input "true"
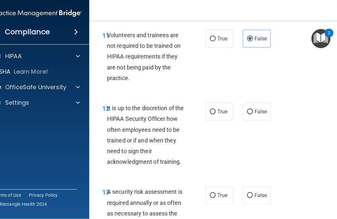
scroll to position [1036, 0]
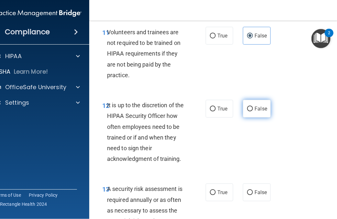
click at [250, 112] on input "False" at bounding box center [250, 109] width 6 height 5
radio input "true"
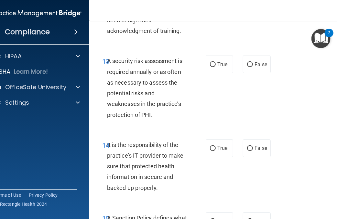
scroll to position [1165, 0]
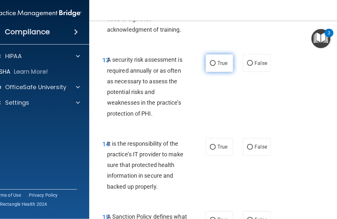
click at [213, 66] on input "True" at bounding box center [213, 63] width 6 height 5
radio input "true"
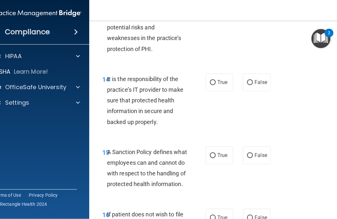
scroll to position [1262, 0]
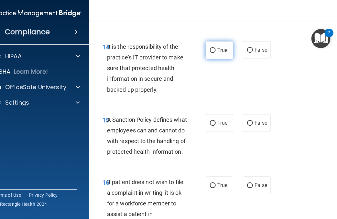
click at [213, 53] on input "True" at bounding box center [213, 50] width 6 height 5
radio input "true"
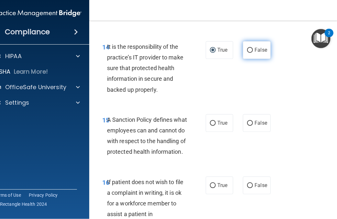
click at [247, 53] on input "False" at bounding box center [250, 50] width 6 height 5
radio input "true"
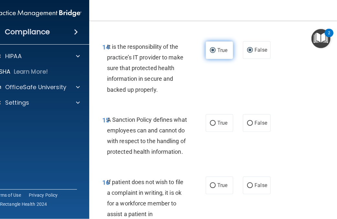
radio input "false"
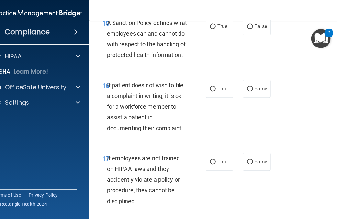
scroll to position [1327, 0]
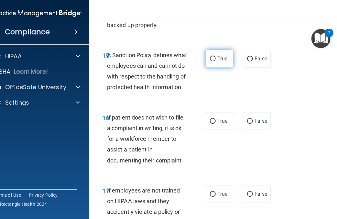
click at [211, 61] on input "True" at bounding box center [213, 59] width 6 height 5
radio input "true"
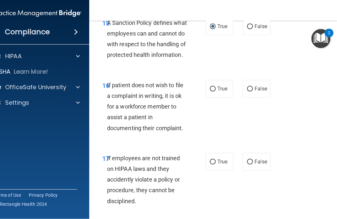
scroll to position [1392, 0]
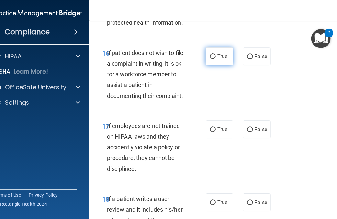
click at [210, 59] on input "True" at bounding box center [213, 56] width 6 height 5
radio input "true"
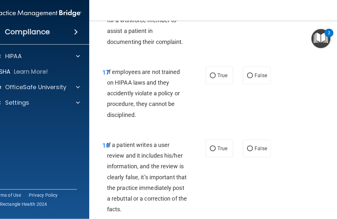
scroll to position [1456, 0]
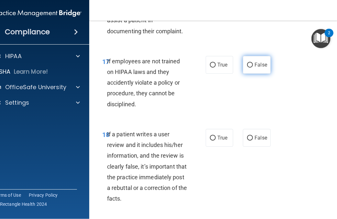
click at [250, 68] on input "False" at bounding box center [250, 65] width 6 height 5
radio input "true"
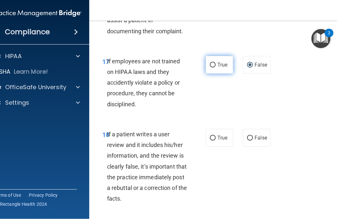
click at [210, 74] on label "True" at bounding box center [220, 65] width 28 height 18
click at [210, 68] on input "True" at bounding box center [213, 65] width 6 height 5
radio input "true"
click at [210, 68] on input "True" at bounding box center [213, 65] width 6 height 5
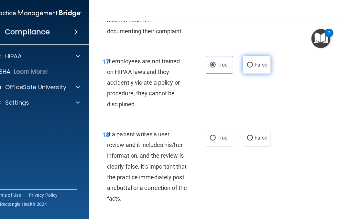
click at [247, 68] on input "False" at bounding box center [250, 65] width 6 height 5
radio input "true"
radio input "false"
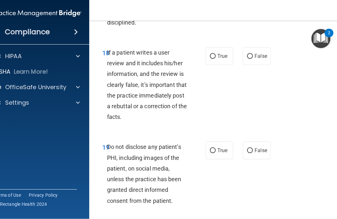
scroll to position [1553, 0]
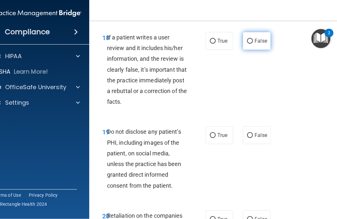
click at [247, 44] on input "False" at bounding box center [250, 41] width 6 height 5
radio input "true"
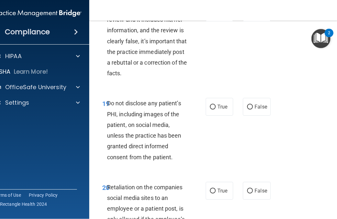
scroll to position [1650, 0]
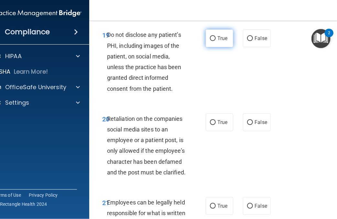
click at [217, 41] on span "True" at bounding box center [222, 38] width 10 height 6
click at [216, 41] on input "True" at bounding box center [213, 38] width 6 height 5
radio input "true"
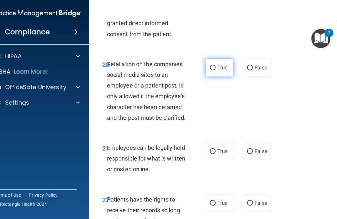
scroll to position [1715, 0]
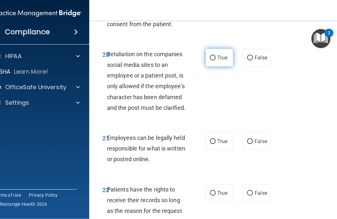
drag, startPoint x: 216, startPoint y: 81, endPoint x: 213, endPoint y: 84, distance: 4.8
click at [217, 61] on span "True" at bounding box center [222, 58] width 10 height 6
click at [216, 61] on input "True" at bounding box center [213, 58] width 6 height 5
radio input "true"
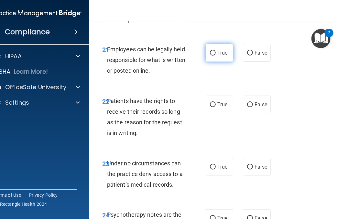
scroll to position [1812, 0]
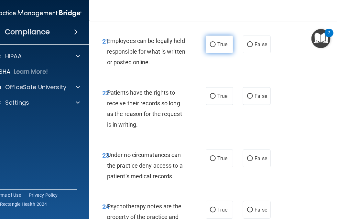
click at [217, 48] on span "True" at bounding box center [222, 44] width 10 height 6
click at [215, 47] on input "True" at bounding box center [213, 44] width 6 height 5
radio input "true"
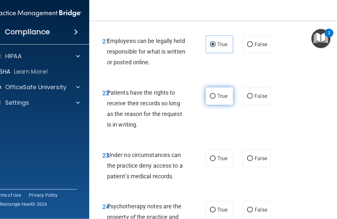
click at [207, 105] on label "True" at bounding box center [220, 96] width 28 height 18
click at [210, 99] on input "True" at bounding box center [213, 96] width 6 height 5
radio input "true"
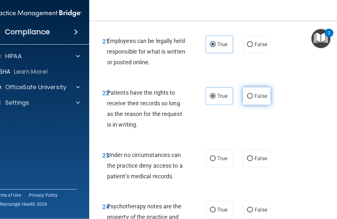
click at [247, 99] on input "False" at bounding box center [250, 96] width 6 height 5
radio input "true"
radio input "false"
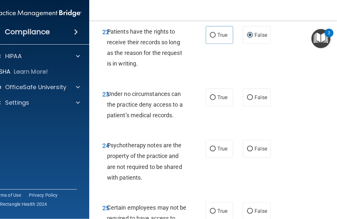
scroll to position [1877, 0]
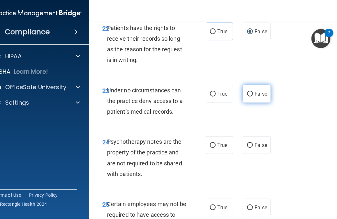
click at [247, 97] on input "False" at bounding box center [250, 94] width 6 height 5
radio input "true"
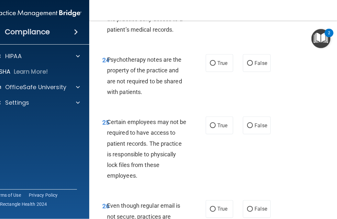
scroll to position [1974, 0]
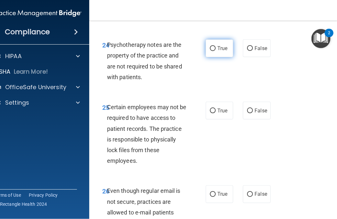
click at [210, 51] on input "True" at bounding box center [213, 48] width 6 height 5
radio input "true"
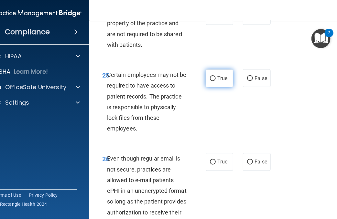
click at [214, 87] on label "True" at bounding box center [220, 79] width 28 height 18
click at [214, 81] on input "True" at bounding box center [213, 78] width 6 height 5
radio input "true"
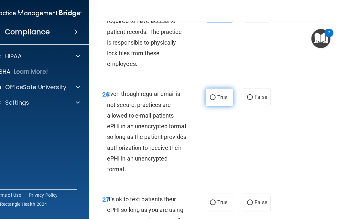
scroll to position [2103, 0]
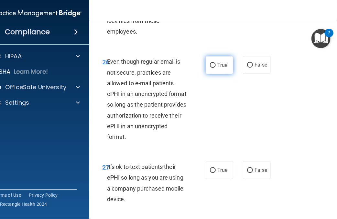
click at [217, 68] on span "True" at bounding box center [222, 65] width 10 height 6
click at [216, 68] on input "True" at bounding box center [213, 65] width 6 height 5
radio input "true"
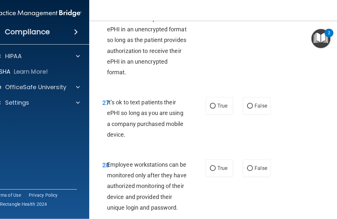
scroll to position [2201, 0]
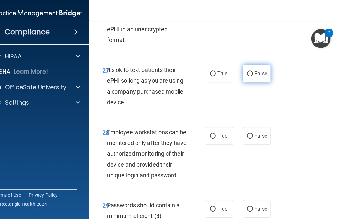
drag, startPoint x: 248, startPoint y: 94, endPoint x: 249, endPoint y: 101, distance: 6.9
click at [248, 76] on input "False" at bounding box center [250, 74] width 6 height 5
radio input "true"
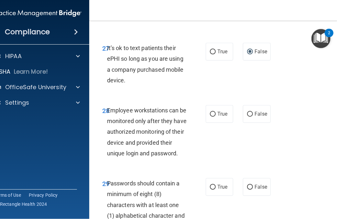
scroll to position [2233, 0]
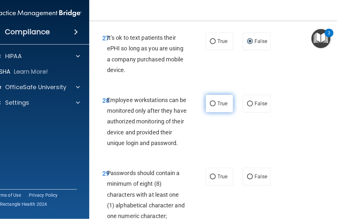
click at [216, 113] on label "True" at bounding box center [220, 104] width 28 height 18
click at [216, 106] on input "True" at bounding box center [213, 104] width 6 height 5
radio input "true"
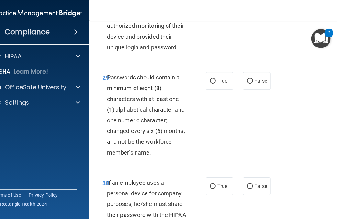
scroll to position [2362, 0]
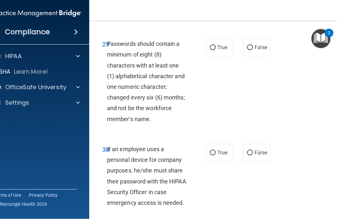
drag, startPoint x: 208, startPoint y: 67, endPoint x: 212, endPoint y: 85, distance: 18.5
click at [210, 50] on input "True" at bounding box center [213, 47] width 6 height 5
radio input "true"
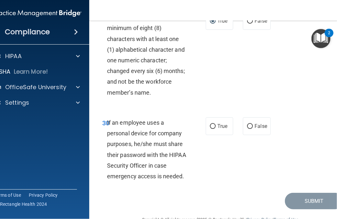
scroll to position [2426, 0]
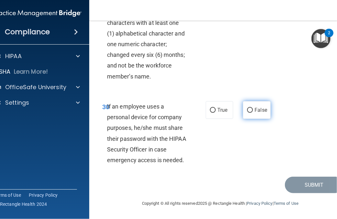
drag, startPoint x: 247, startPoint y: 108, endPoint x: 261, endPoint y: 118, distance: 16.9
click at [247, 109] on input "False" at bounding box center [250, 110] width 6 height 5
radio input "true"
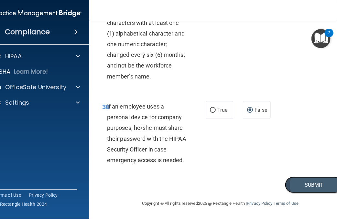
click at [306, 181] on button "Submit" at bounding box center [314, 185] width 58 height 17
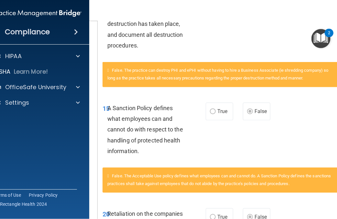
scroll to position [324, 0]
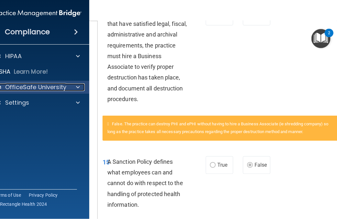
click at [54, 84] on p "OfficeSafe University" at bounding box center [35, 87] width 61 height 8
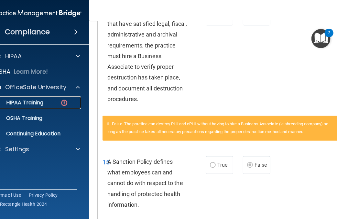
click at [46, 102] on div "HIPAA Training" at bounding box center [34, 103] width 88 height 6
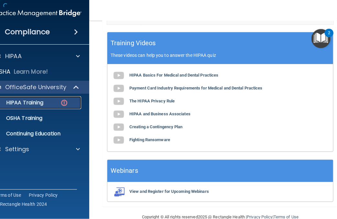
scroll to position [331, 0]
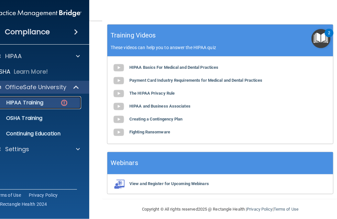
click at [63, 100] on img at bounding box center [64, 103] width 8 height 8
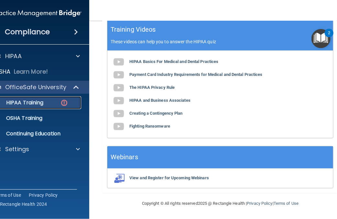
scroll to position [352, 0]
click at [36, 102] on p "HIPAA Training" at bounding box center [16, 103] width 53 height 6
click at [296, 36] on div "Training Videos These videos can help you to answer the HIPAA quiz" at bounding box center [220, 35] width 226 height 32
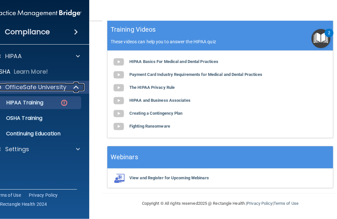
click at [60, 86] on p "OfficeSafe University" at bounding box center [35, 87] width 61 height 8
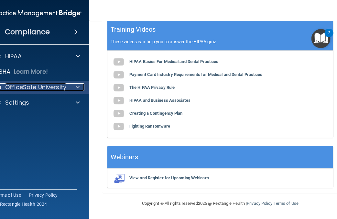
click at [60, 86] on p "OfficeSafe University" at bounding box center [35, 87] width 61 height 8
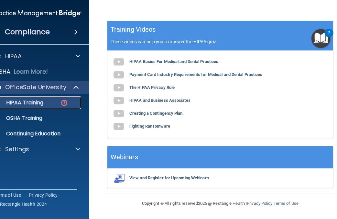
click at [53, 102] on div "HIPAA Training" at bounding box center [34, 103] width 88 height 6
